Goal: Check status: Check status

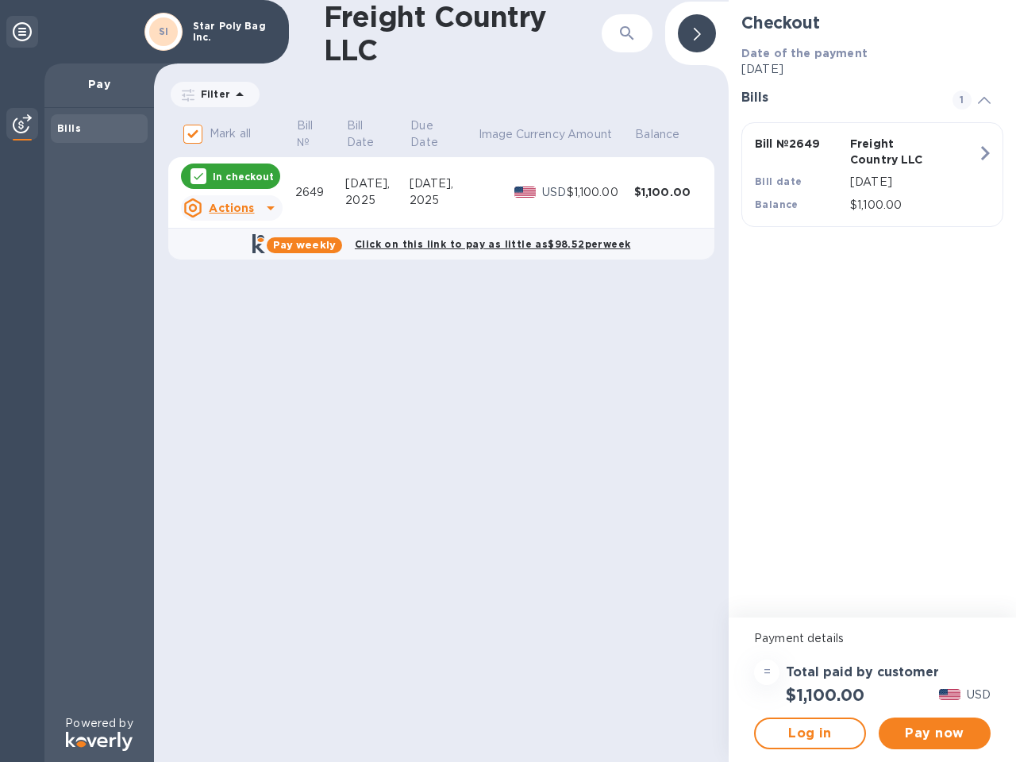
click at [508, 381] on div "Freight Country LLC ​ Filter Amount Mark all Bill № Bill Date Due Date Image Cu…" at bounding box center [441, 381] width 575 height 762
click at [22, 32] on icon at bounding box center [22, 31] width 19 height 19
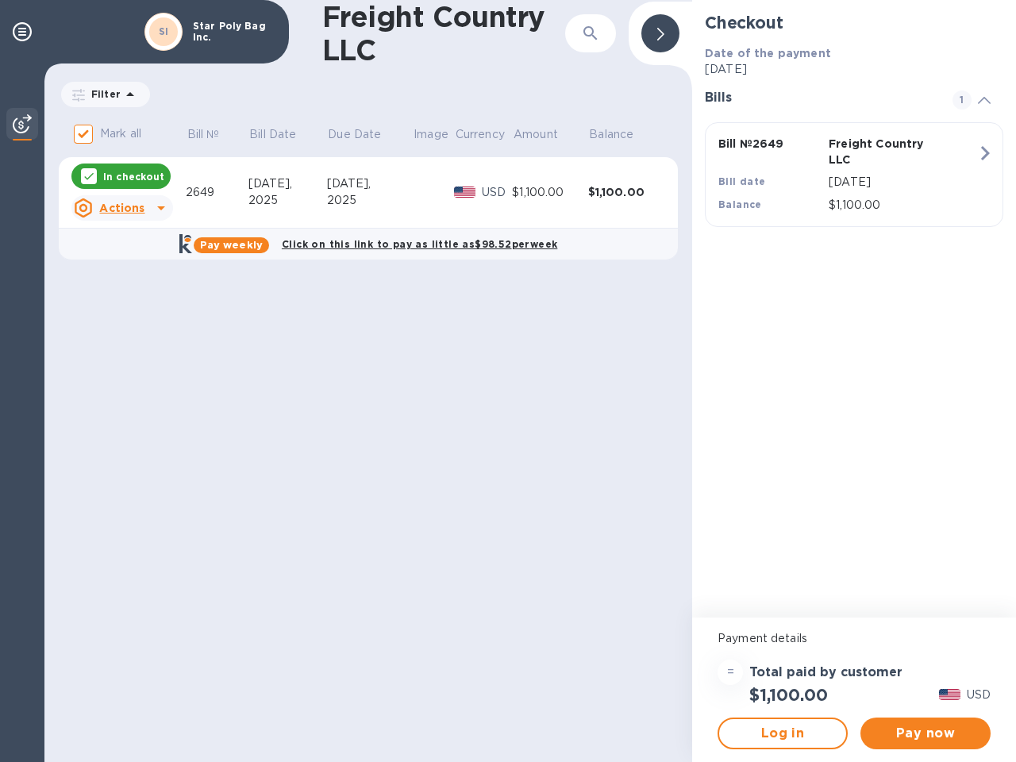
click at [22, 125] on img at bounding box center [22, 123] width 19 height 19
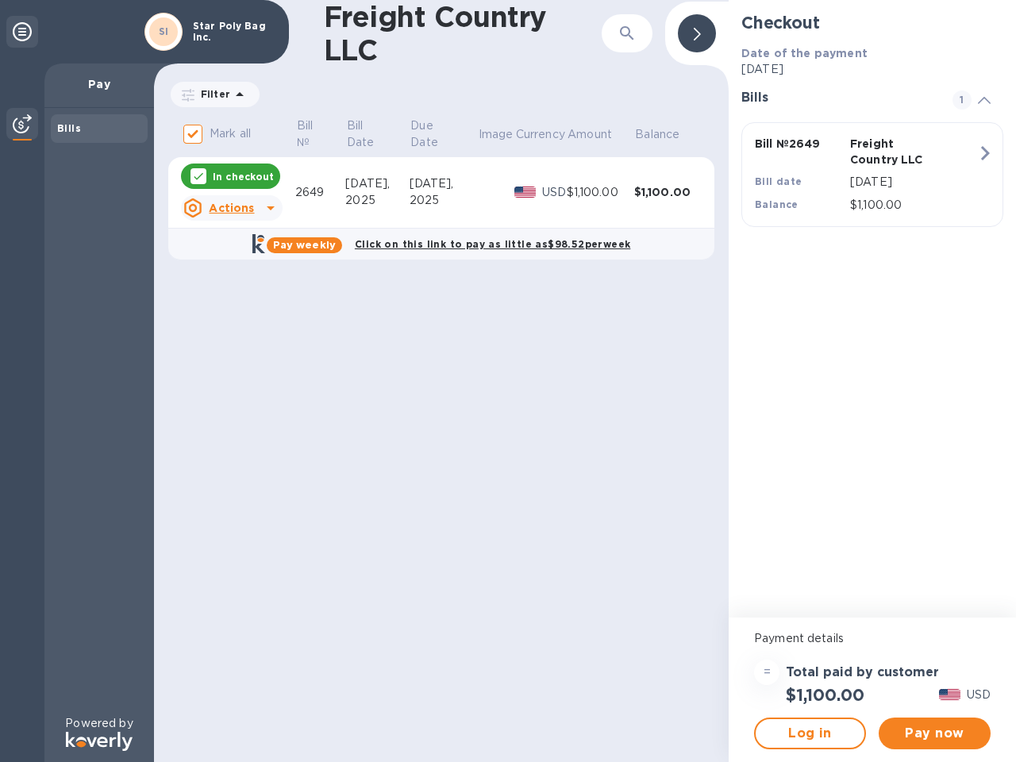
click at [99, 129] on div "Bills" at bounding box center [99, 129] width 84 height 16
click at [627, 33] on icon "button" at bounding box center [627, 33] width 19 height 19
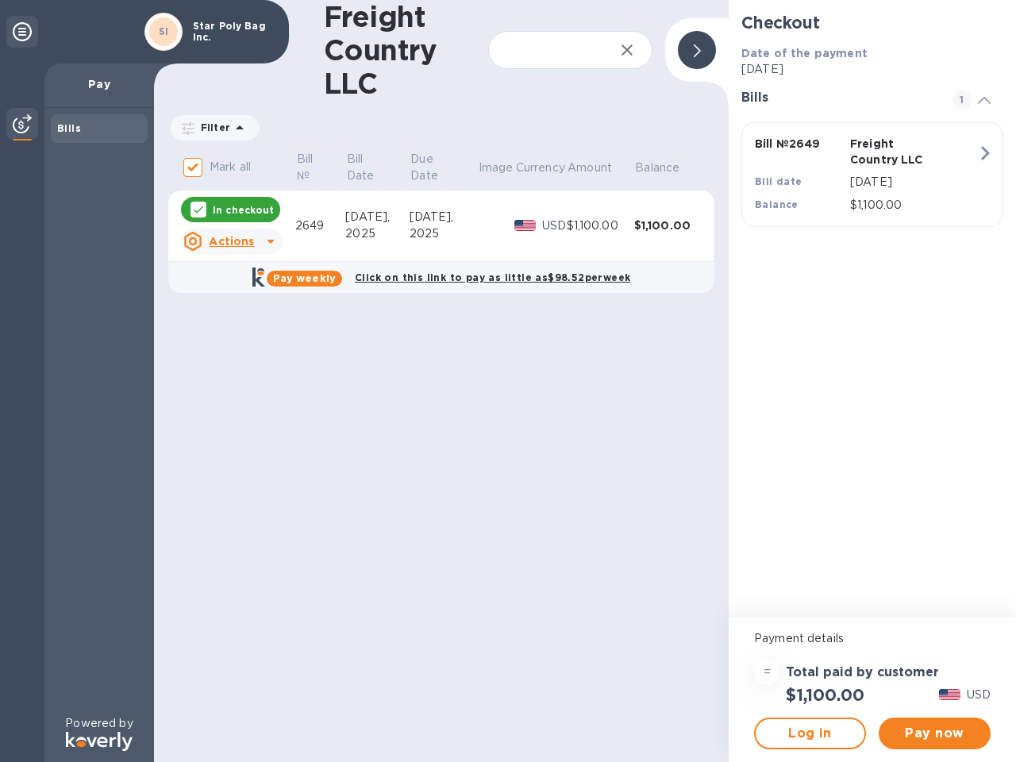
click at [188, 94] on div "Freight Country LLC ​" at bounding box center [441, 50] width 575 height 100
click at [210, 94] on div "Freight Country LLC ​" at bounding box center [441, 50] width 575 height 100
click at [237, 94] on div "Freight Country LLC ​" at bounding box center [441, 50] width 575 height 100
click at [321, 134] on div "Filter Amount" at bounding box center [441, 128] width 546 height 30
click at [377, 134] on div "Filter Amount" at bounding box center [441, 128] width 546 height 30
